Goal: Transaction & Acquisition: Subscribe to service/newsletter

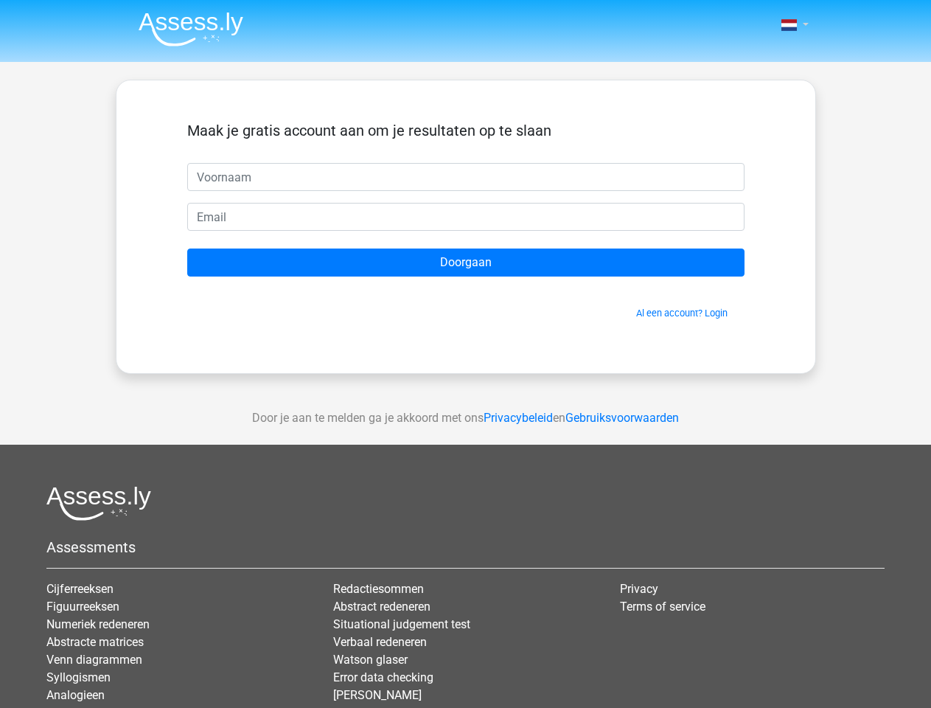
click at [790, 25] on span at bounding box center [788, 25] width 15 height 12
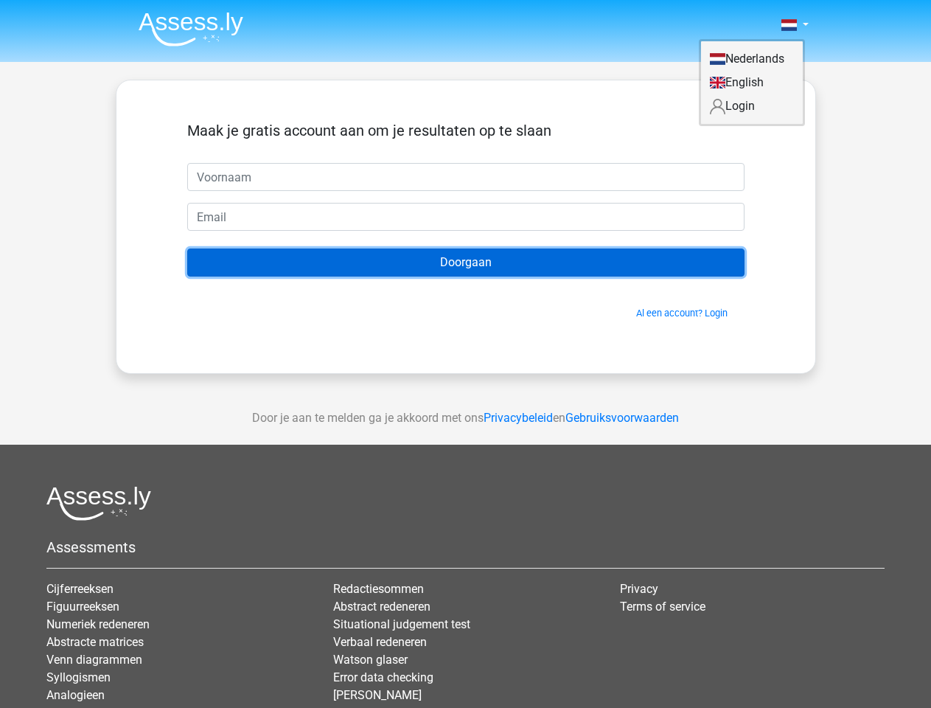
click at [466, 262] on input "Doorgaan" at bounding box center [465, 262] width 557 height 28
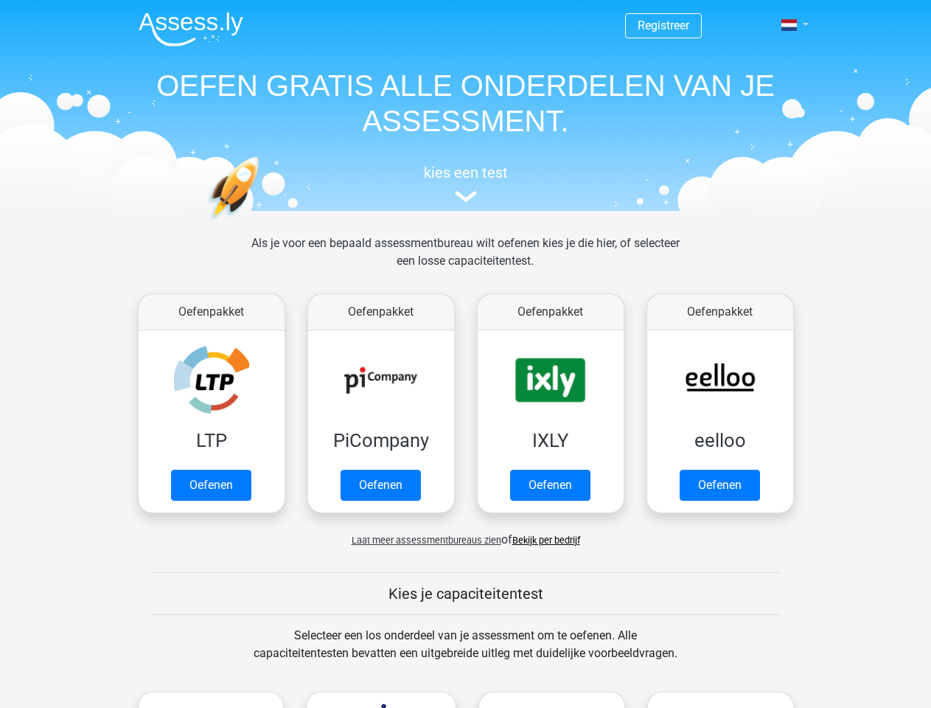
click at [790, 25] on span at bounding box center [788, 25] width 15 height 12
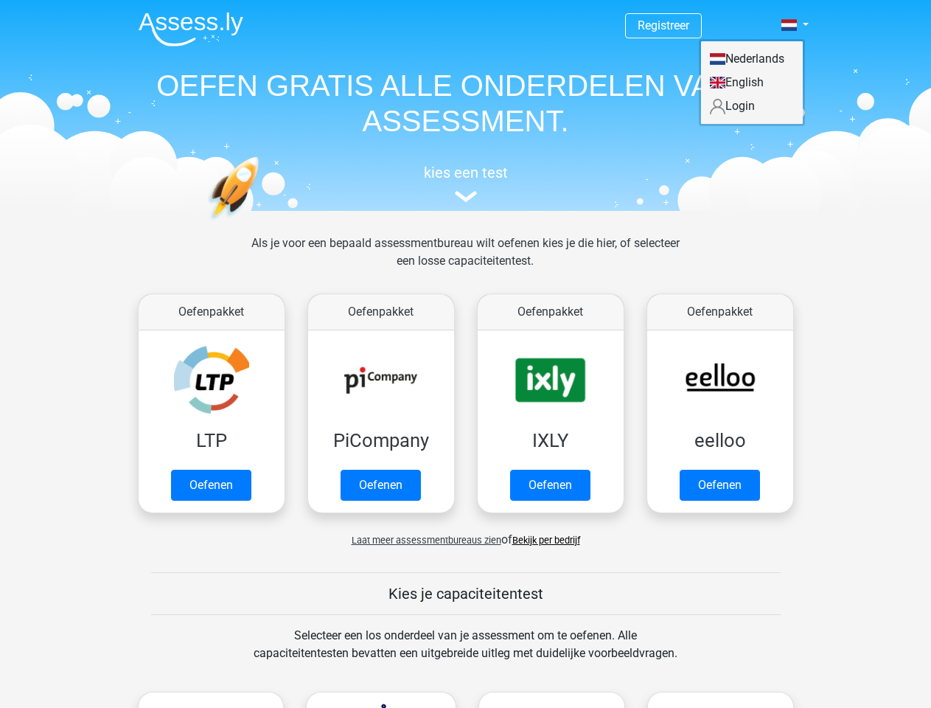
click at [422, 540] on span "Laat meer assessmentbureaus zien" at bounding box center [427, 540] width 150 height 11
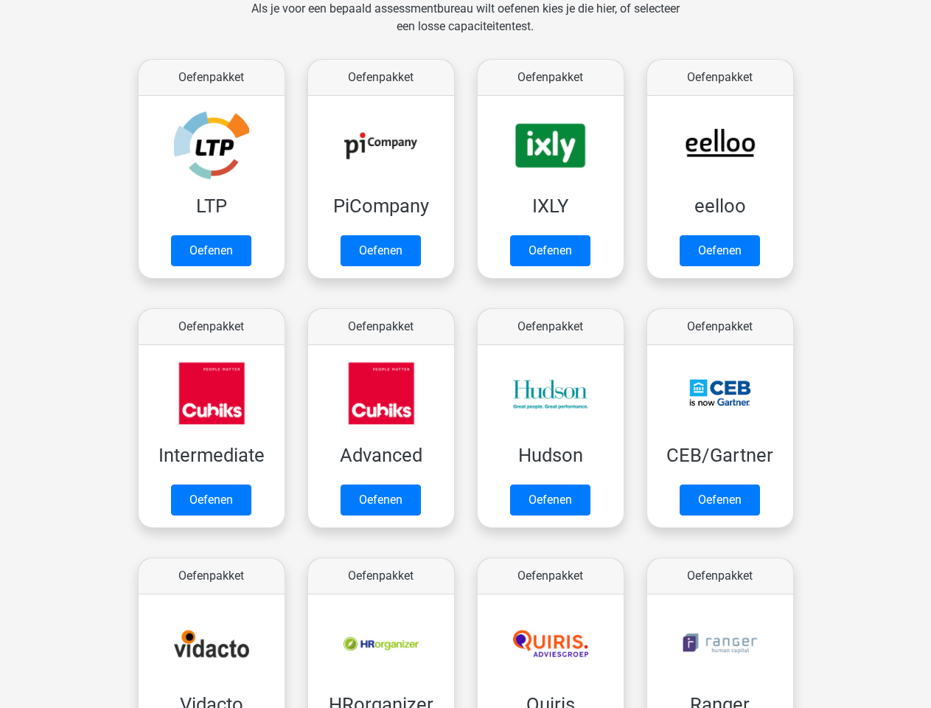
scroll to position [234, 0]
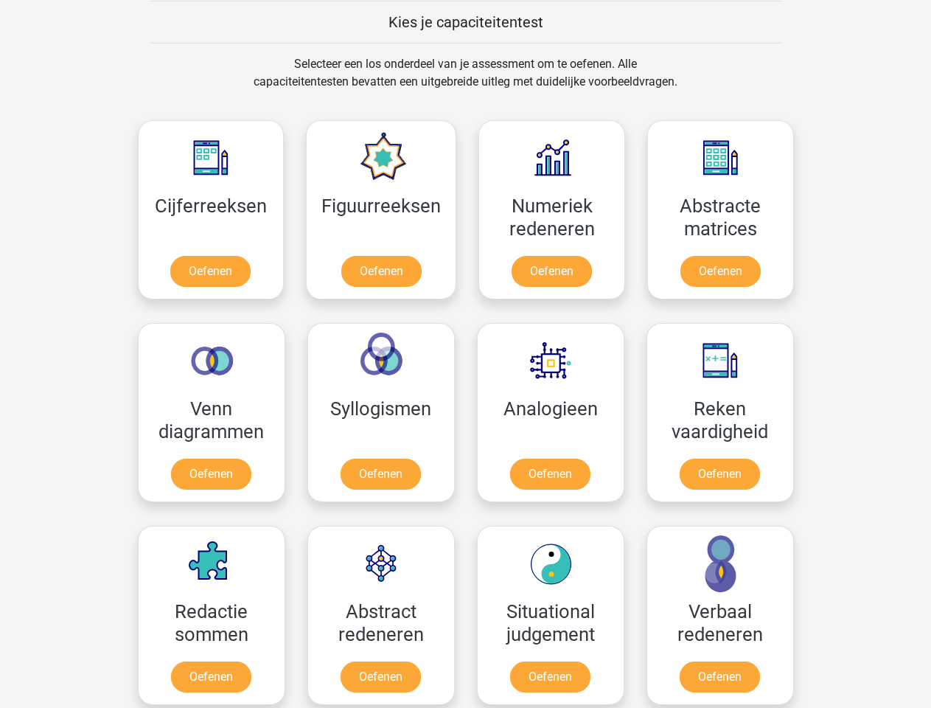
scroll to position [571, 0]
